Goal: Find specific page/section: Find specific page/section

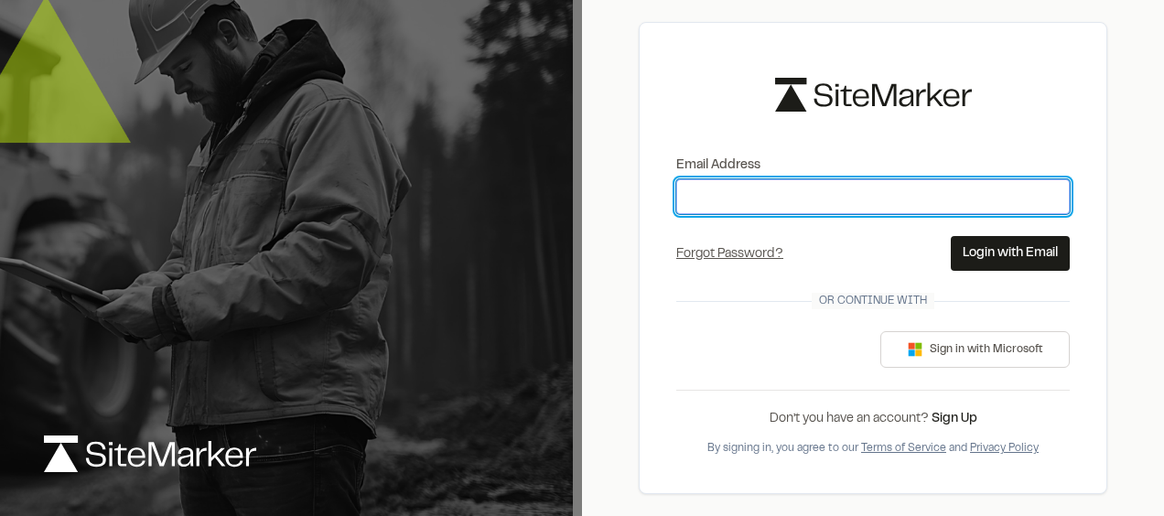
click at [814, 189] on input "Email Address" at bounding box center [873, 196] width 394 height 35
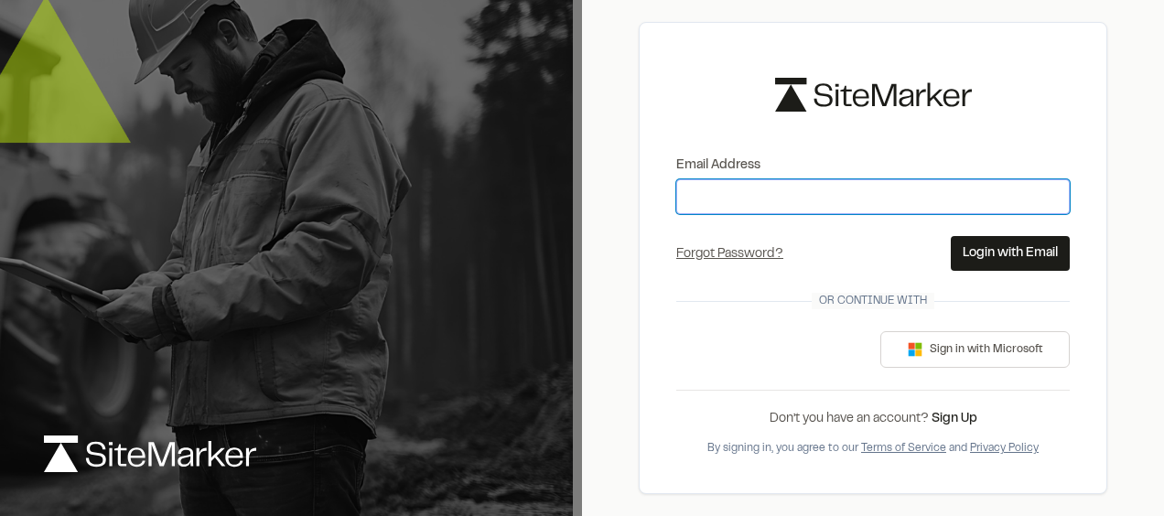
type input "**********"
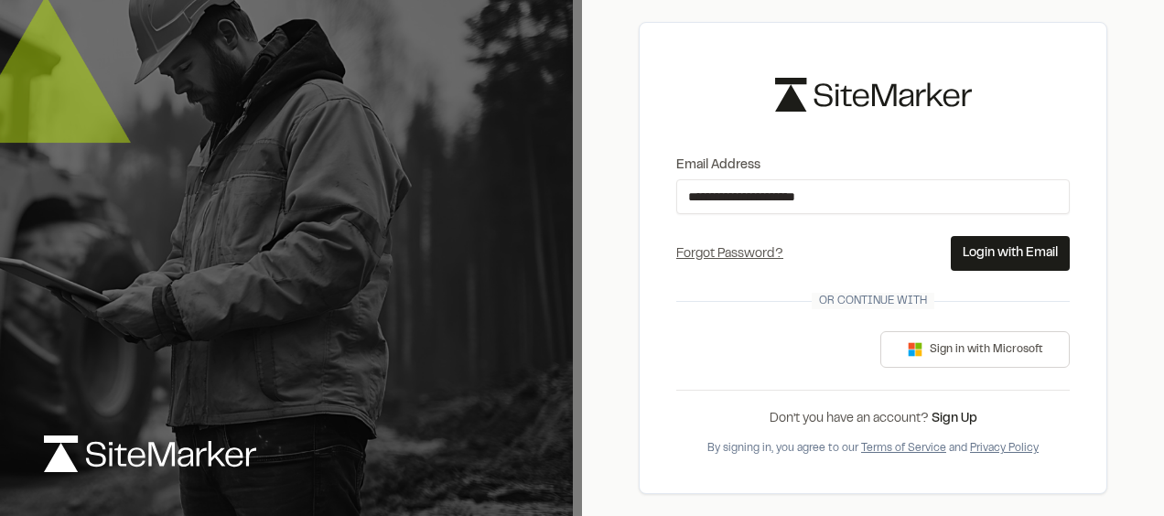
click at [1036, 256] on button "Login with Email" at bounding box center [1010, 253] width 119 height 35
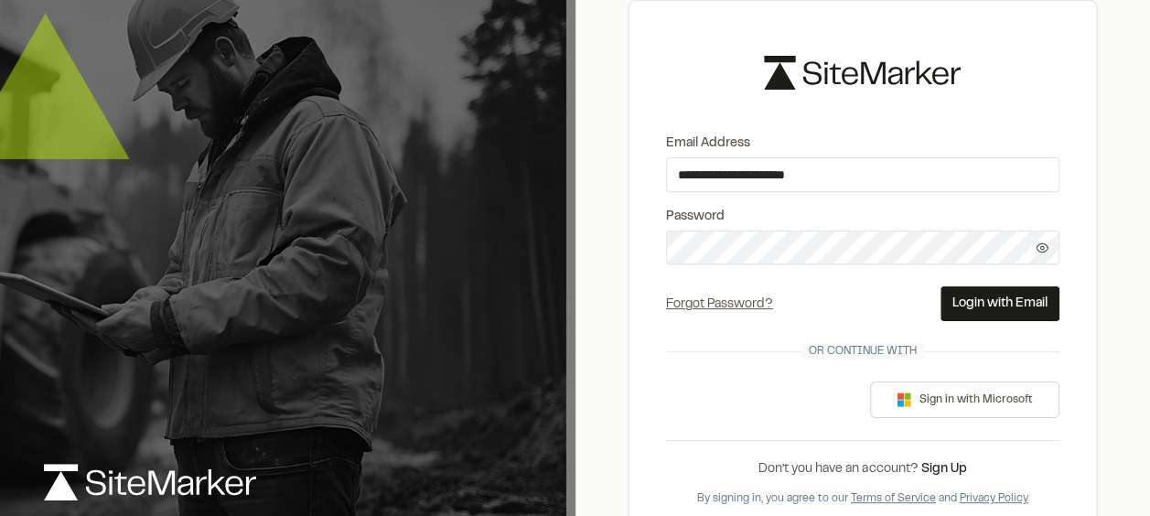
click at [1018, 304] on button "Login with Email" at bounding box center [1000, 303] width 119 height 35
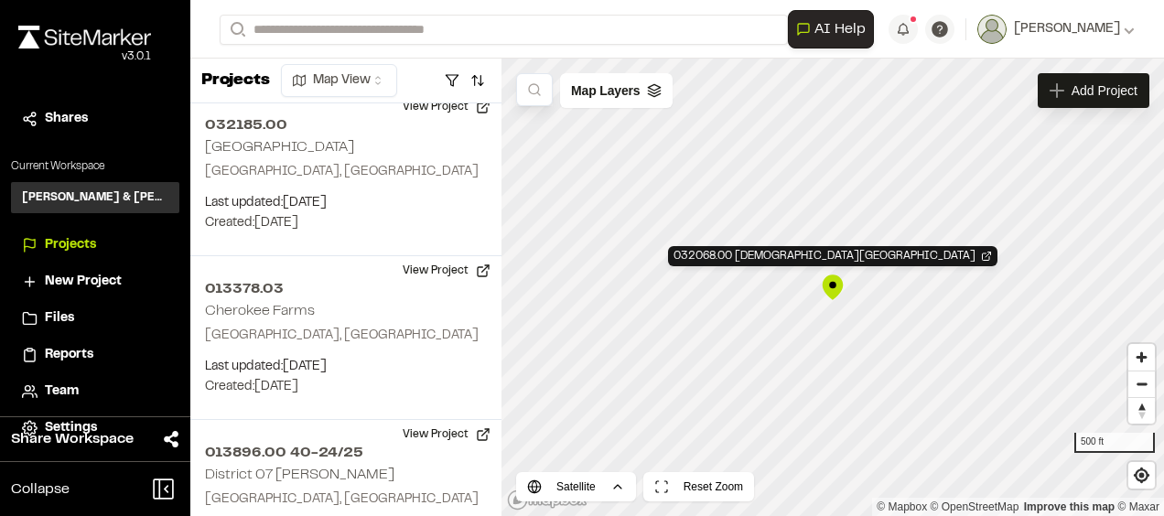
scroll to position [2907, 0]
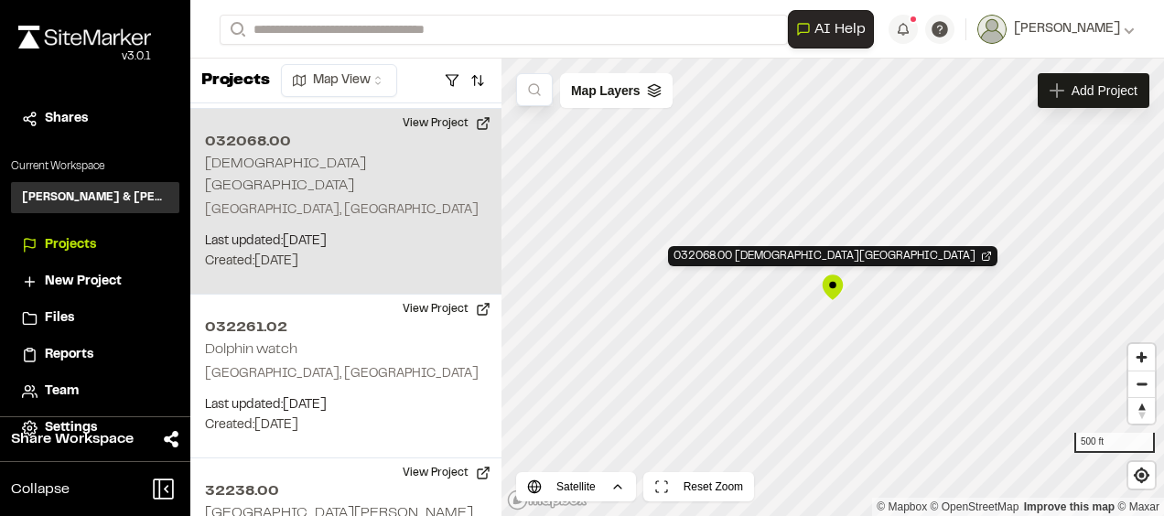
click at [833, 291] on div "032068.00 [DEMOGRAPHIC_DATA][GEOGRAPHIC_DATA]" at bounding box center [832, 287] width 27 height 27
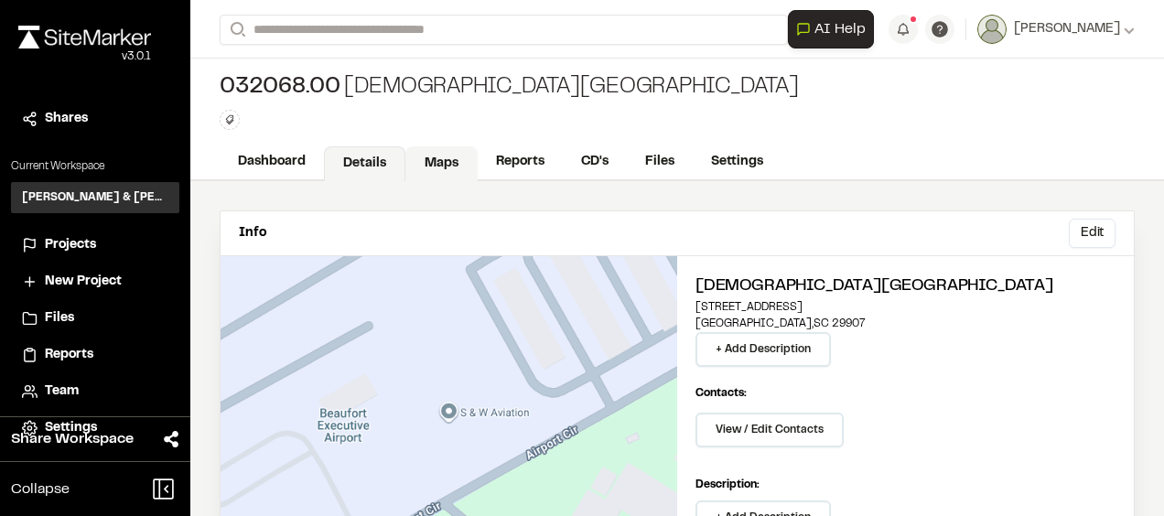
click at [454, 159] on link "Maps" at bounding box center [441, 163] width 72 height 35
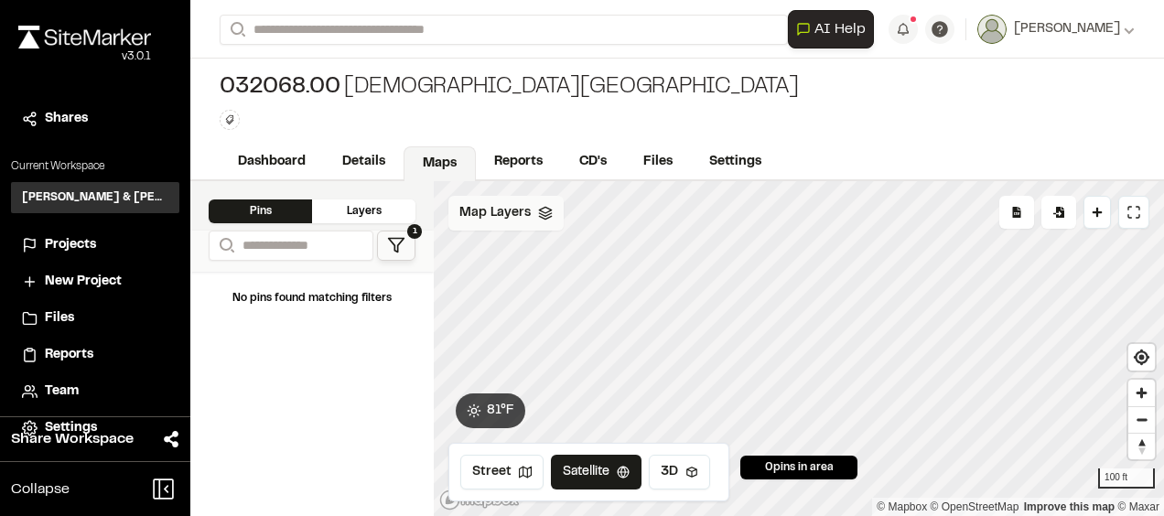
click at [477, 218] on span "Map Layers" at bounding box center [494, 213] width 71 height 20
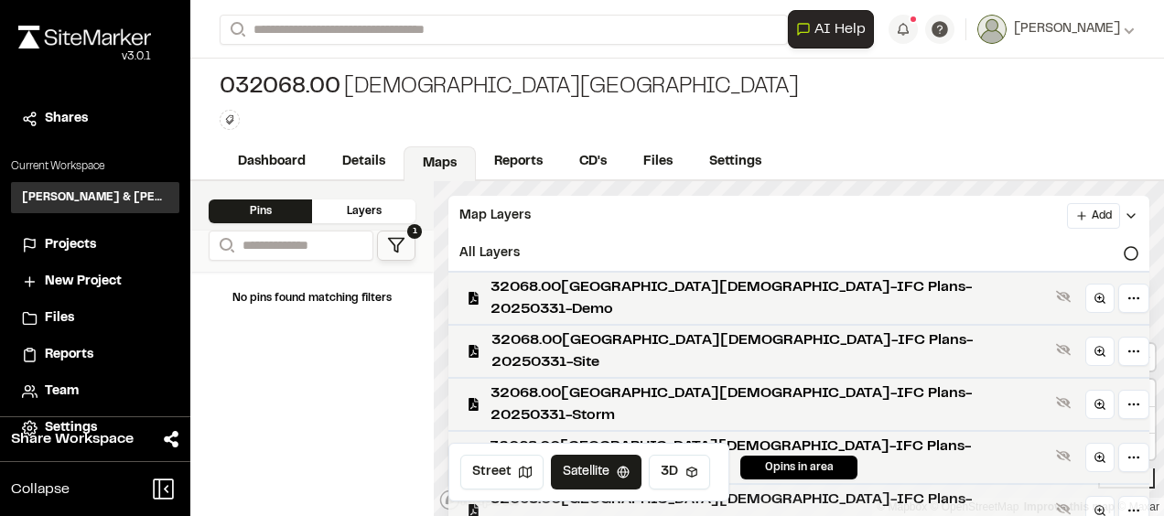
click at [670, 489] on span "32068.00_Lady's Island Airport-IFC Plans-20250331-Water" at bounding box center [770, 511] width 558 height 44
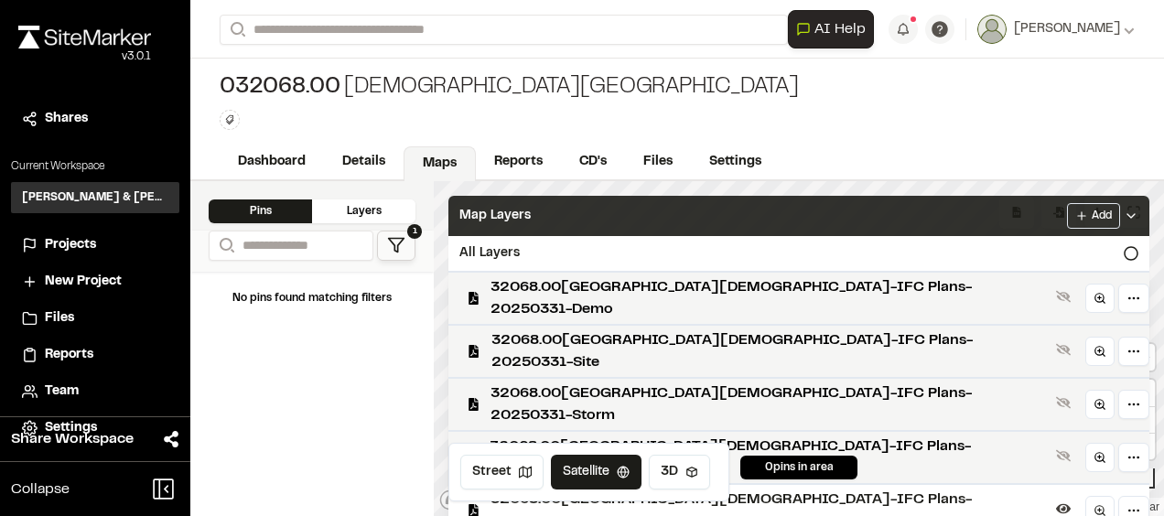
click at [879, 204] on div "Map Layers Add" at bounding box center [798, 216] width 701 height 40
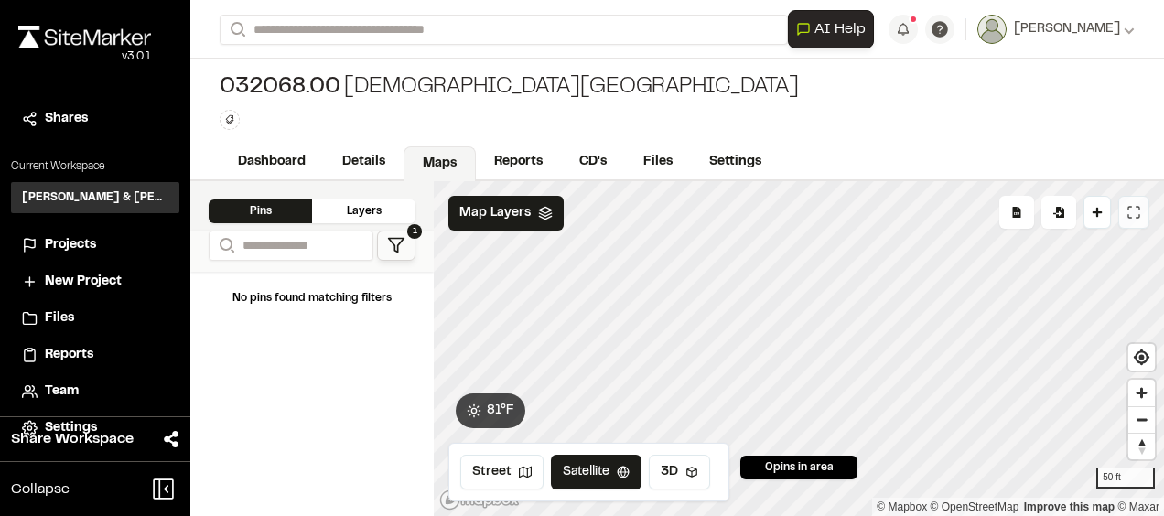
click at [1134, 210] on icon at bounding box center [1134, 212] width 15 height 15
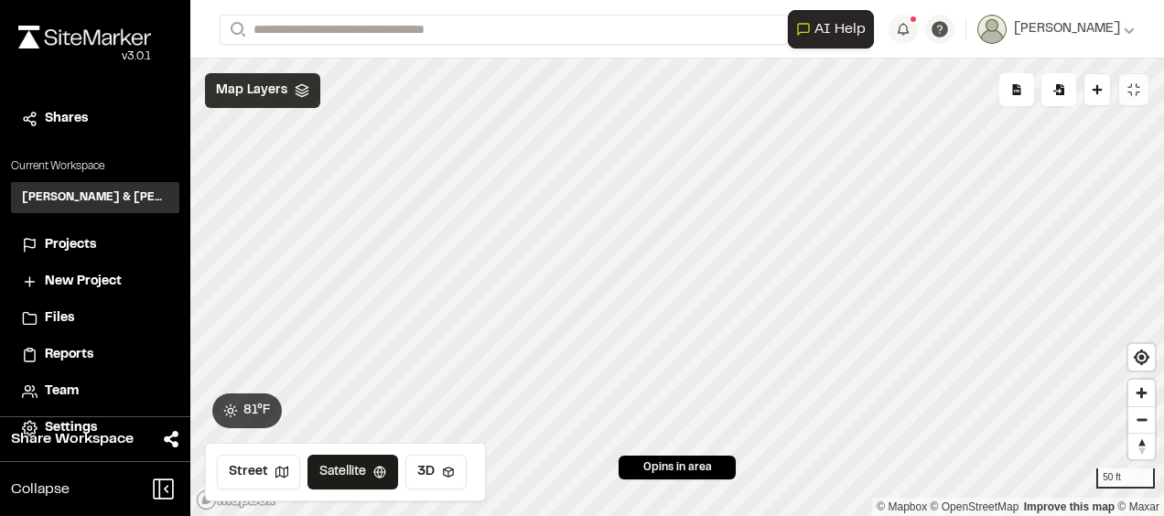
click at [295, 83] on icon at bounding box center [302, 90] width 15 height 15
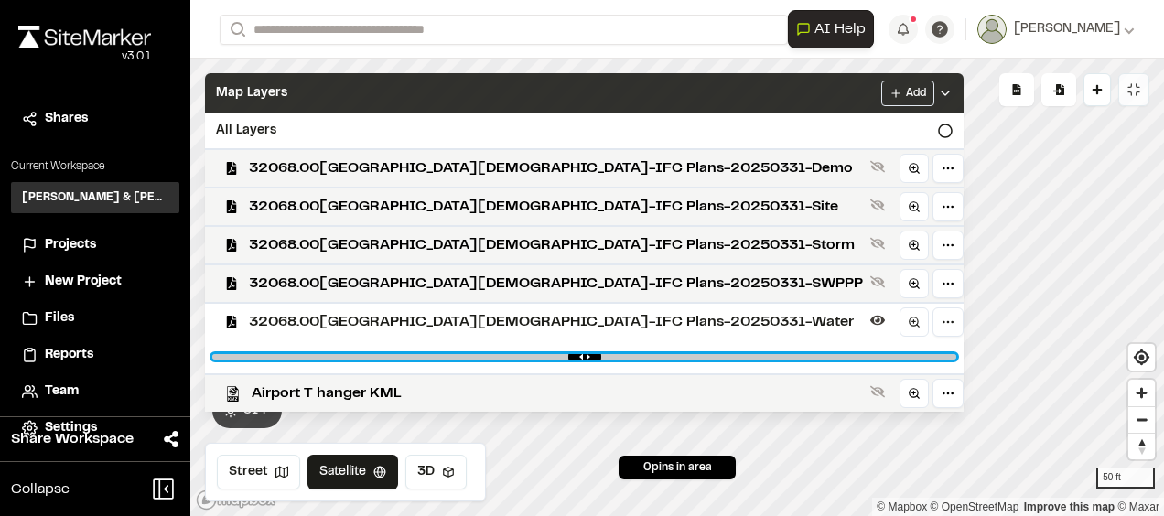
drag, startPoint x: 770, startPoint y: 356, endPoint x: 648, endPoint y: 354, distance: 121.7
type input "****"
click at [648, 354] on input "range" at bounding box center [584, 356] width 744 height 5
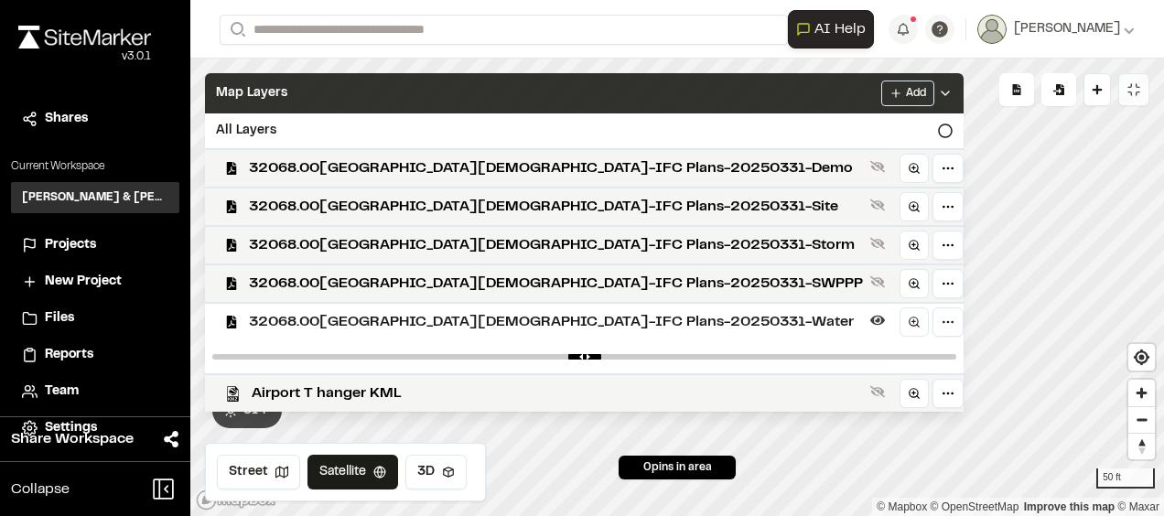
click at [337, 82] on div "Map Layers Add" at bounding box center [584, 93] width 759 height 40
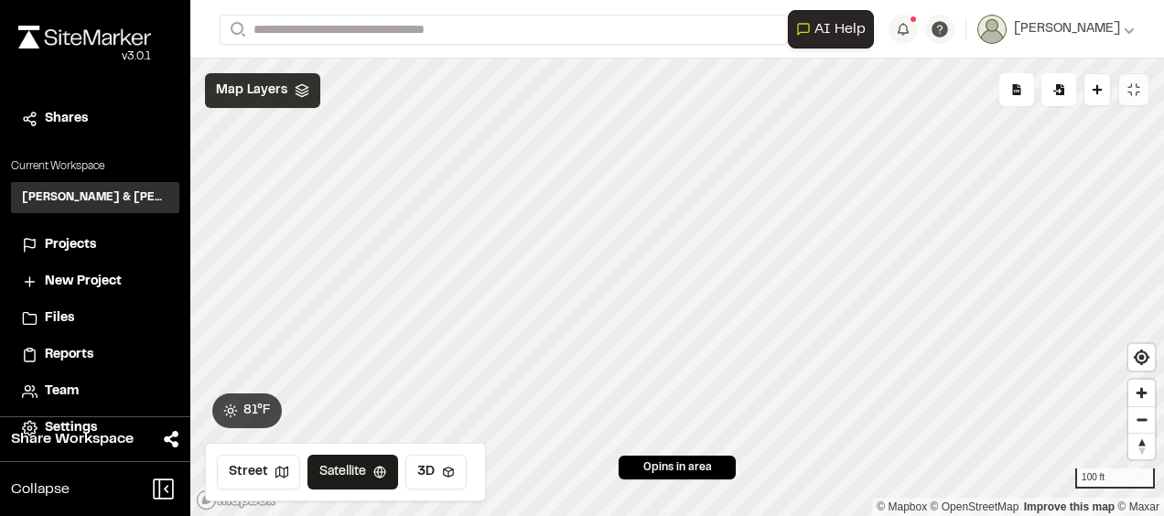
click at [296, 107] on div "Map Layers" at bounding box center [262, 90] width 115 height 35
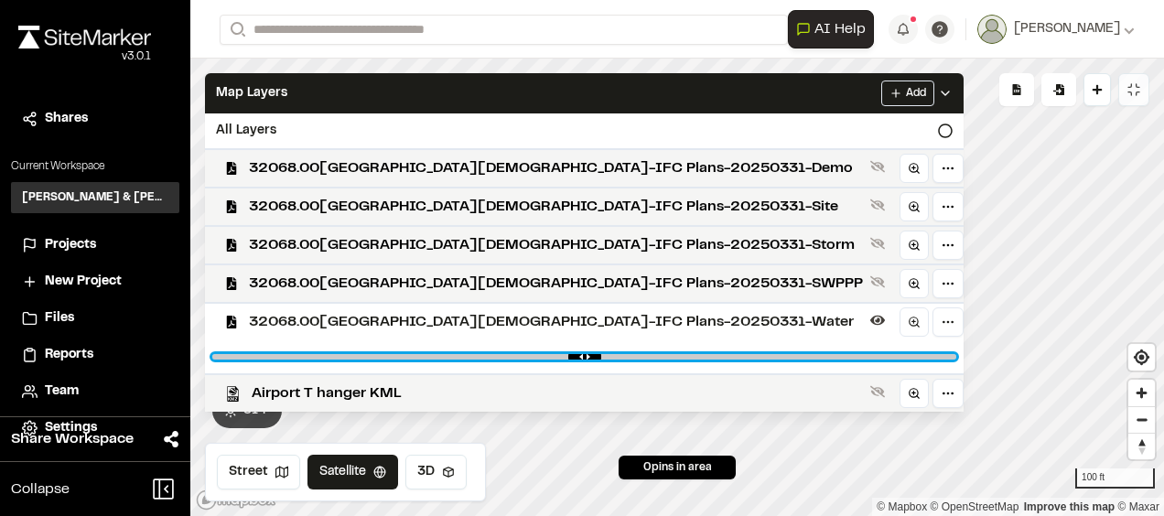
drag, startPoint x: 652, startPoint y: 357, endPoint x: 497, endPoint y: 346, distance: 155.0
type input "***"
click at [497, 354] on input "range" at bounding box center [584, 356] width 744 height 5
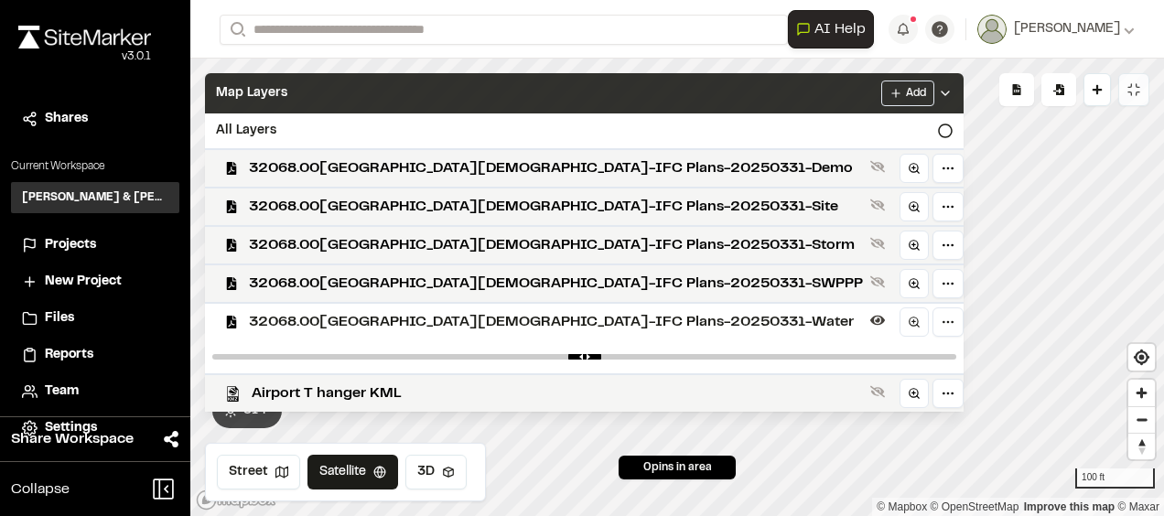
click at [576, 81] on div "Map Layers Add" at bounding box center [584, 93] width 759 height 40
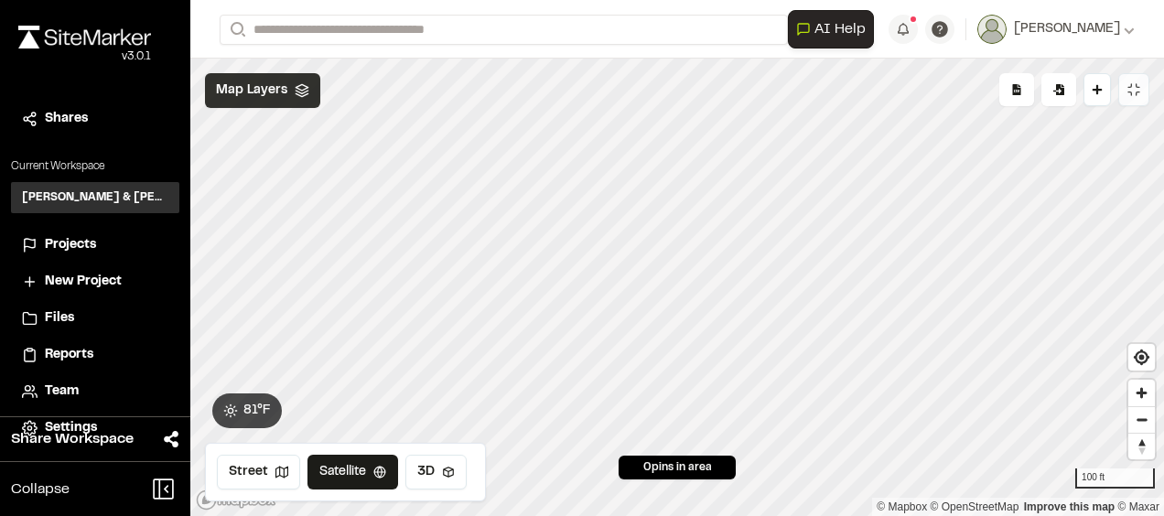
click at [297, 96] on icon at bounding box center [302, 90] width 15 height 15
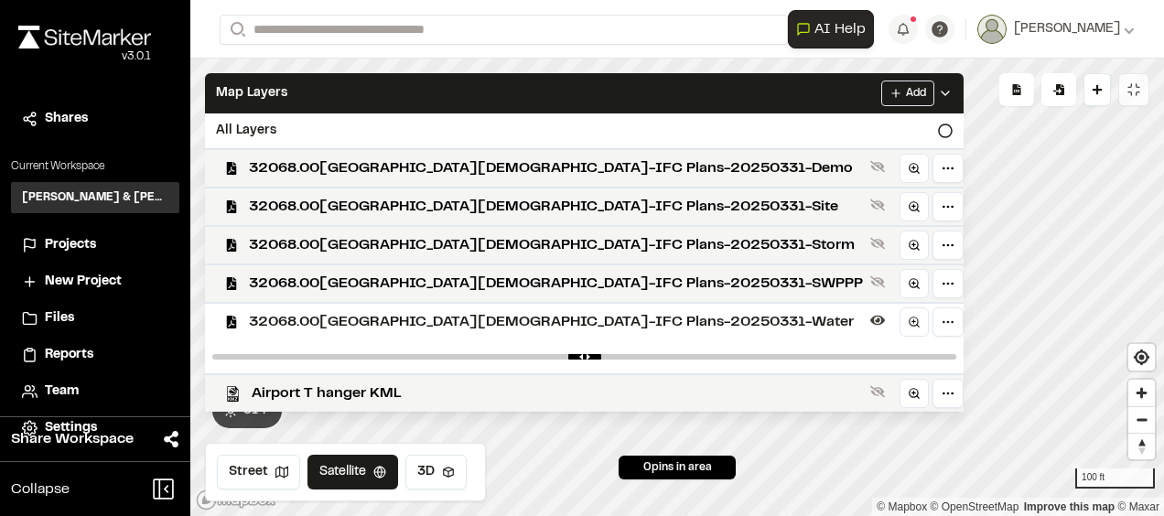
click at [372, 326] on span "32068.00_Lady's Island Airport-IFC Plans-20250331-Water" at bounding box center [556, 322] width 614 height 22
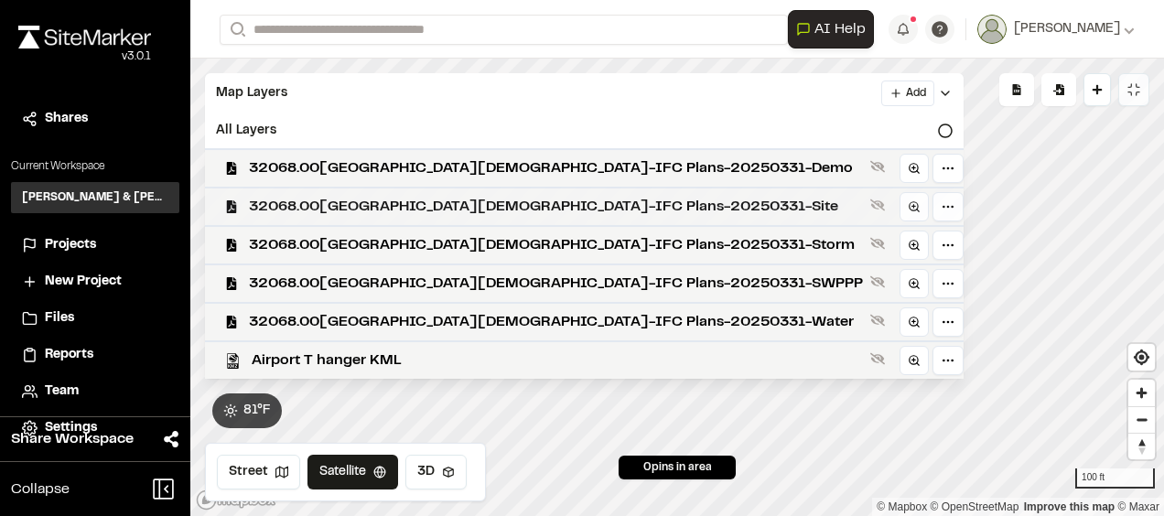
click at [452, 197] on span "32068.00_Lady's Island Airport-IFC Plans-20250331-Site" at bounding box center [556, 207] width 614 height 22
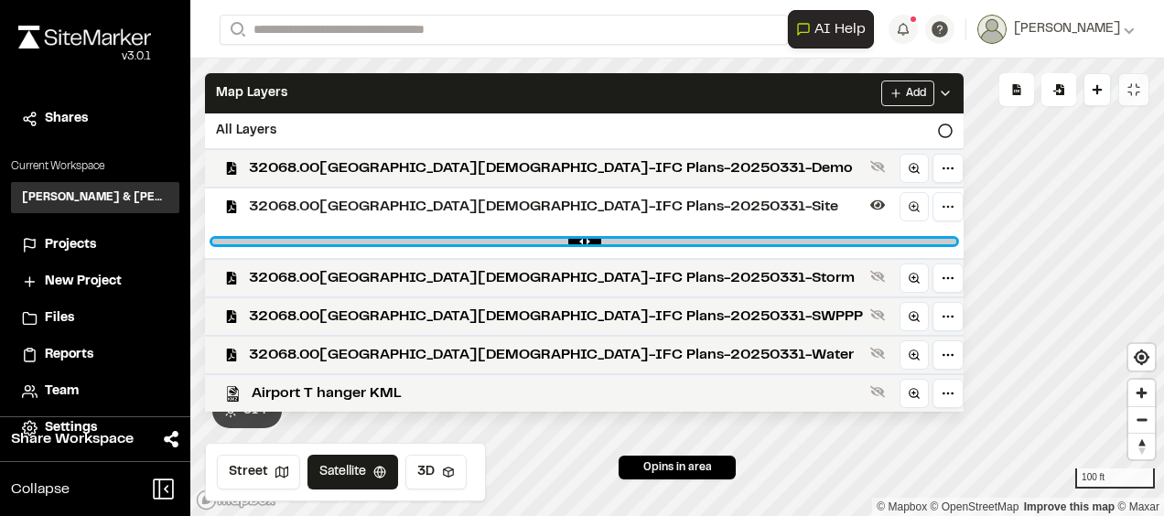
drag, startPoint x: 762, startPoint y: 239, endPoint x: 725, endPoint y: 236, distance: 37.6
type input "****"
click at [725, 239] on input "range" at bounding box center [584, 241] width 744 height 5
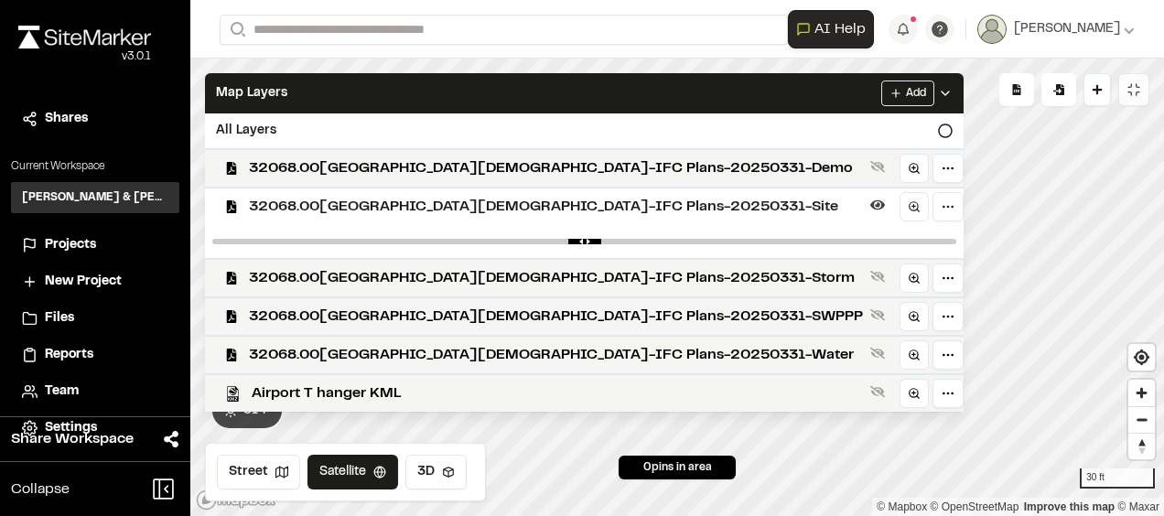
click at [560, 209] on span "32068.00_Lady's Island Airport-IFC Plans-20250331-Site" at bounding box center [556, 207] width 614 height 22
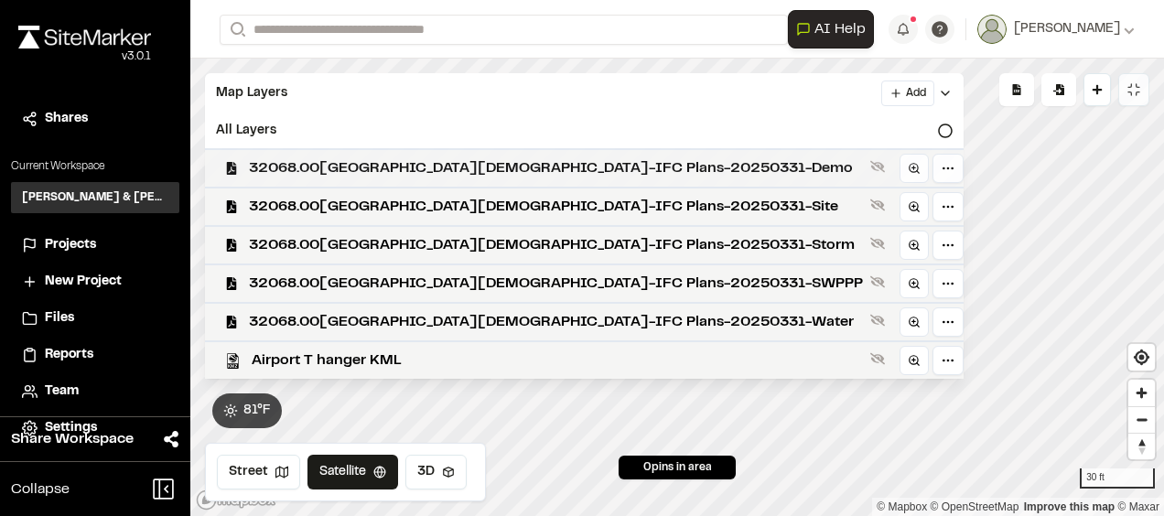
click at [562, 173] on span "32068.00_Lady's Island Airport-IFC Plans-20250331-Demo" at bounding box center [556, 168] width 614 height 22
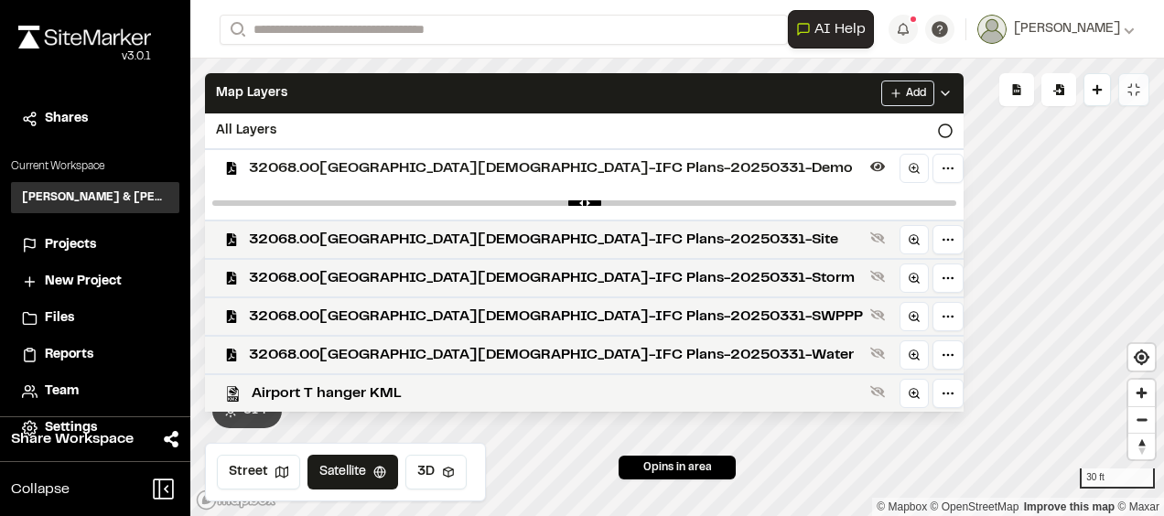
click at [537, 162] on span "32068.00_Lady's Island Airport-IFC Plans-20250331-Demo" at bounding box center [556, 168] width 614 height 22
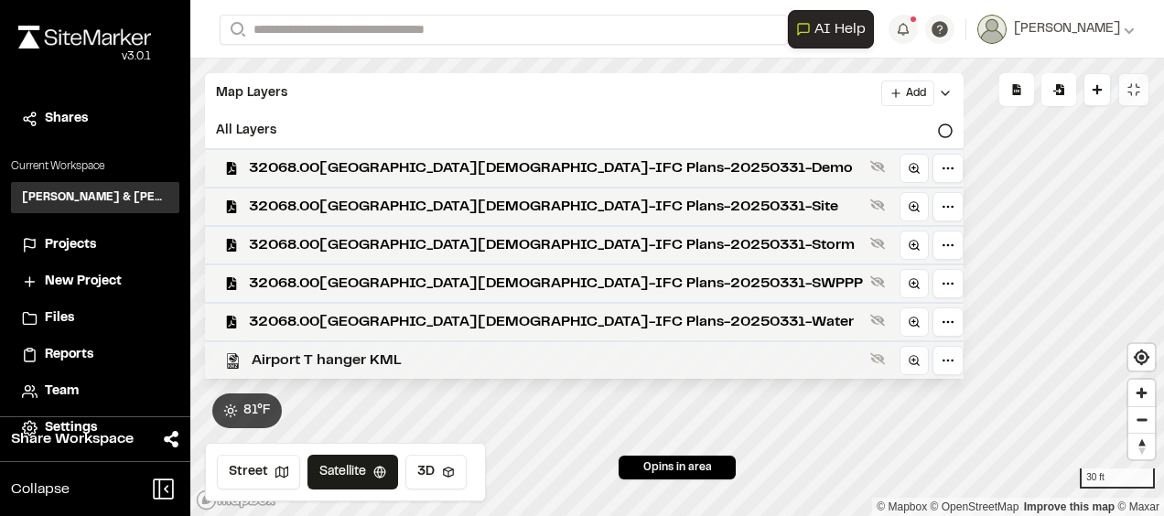
click at [482, 355] on span "Airport T hanger KML" at bounding box center [557, 361] width 611 height 22
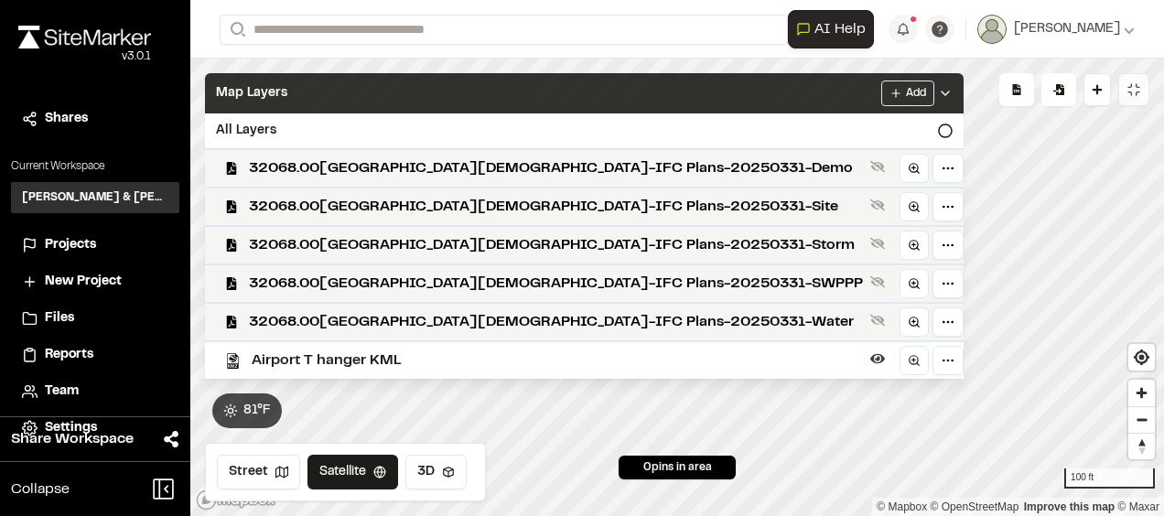
click at [670, 99] on div "Map Layers Add" at bounding box center [584, 93] width 759 height 40
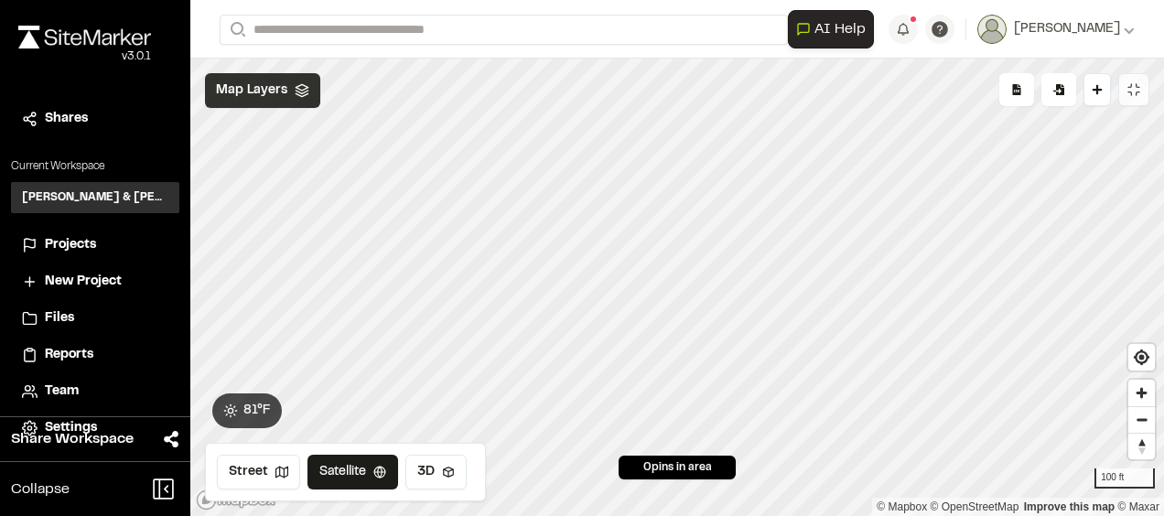
drag, startPoint x: 265, startPoint y: 82, endPoint x: 275, endPoint y: 81, distance: 10.2
click at [267, 82] on span "Map Layers" at bounding box center [251, 91] width 71 height 20
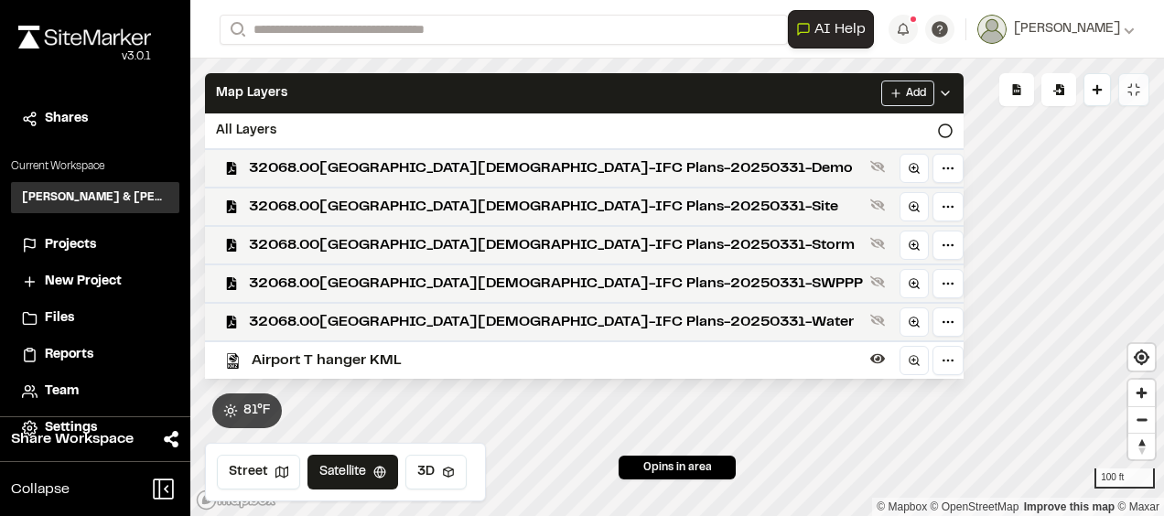
click at [379, 365] on span "Airport T hanger KML" at bounding box center [557, 361] width 611 height 22
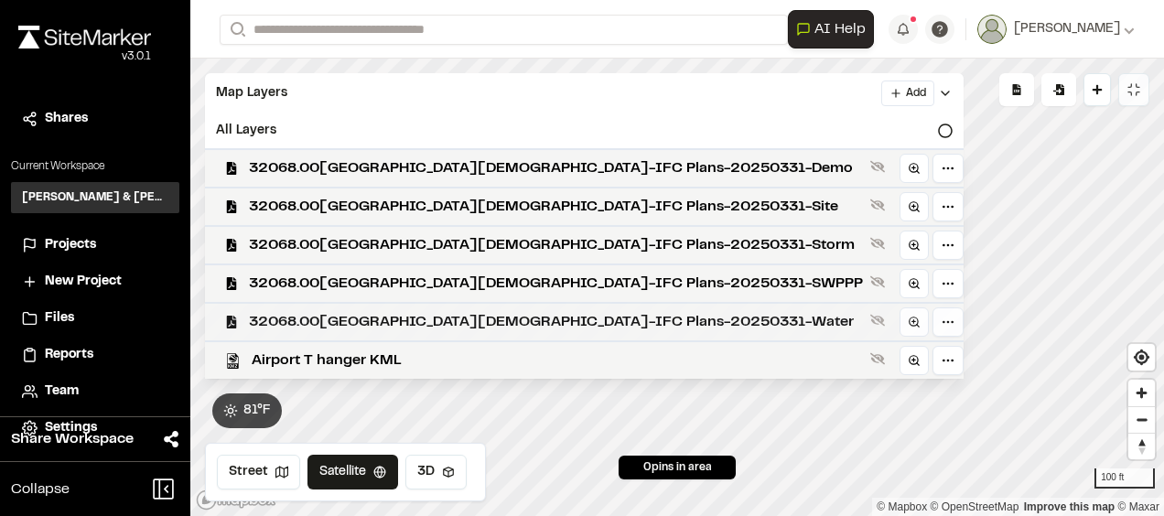
click at [423, 319] on span "32068.00_Lady's Island Airport-IFC Plans-20250331-Water" at bounding box center [556, 322] width 614 height 22
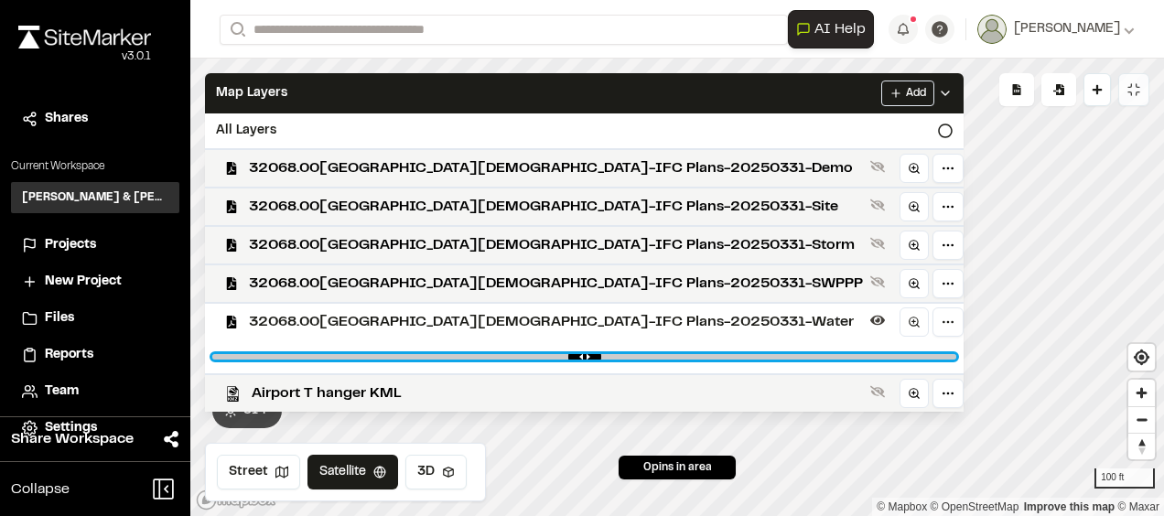
drag, startPoint x: 759, startPoint y: 360, endPoint x: 626, endPoint y: 351, distance: 133.0
type input "****"
click at [626, 354] on input "range" at bounding box center [584, 356] width 744 height 5
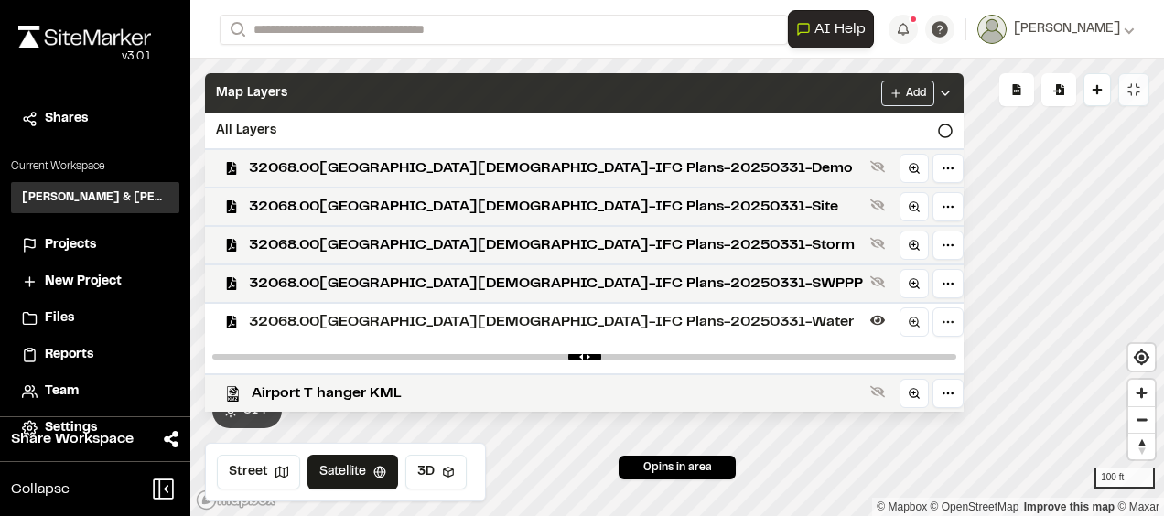
click at [529, 89] on div "Map Layers Add" at bounding box center [584, 93] width 759 height 40
